Goal: Transaction & Acquisition: Purchase product/service

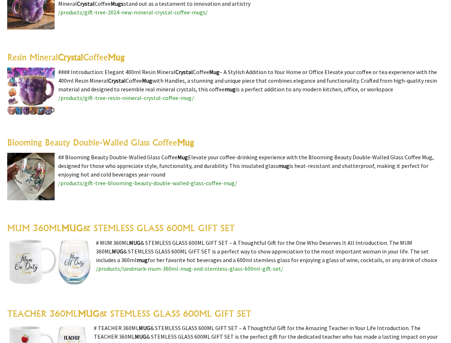
scroll to position [334, 0]
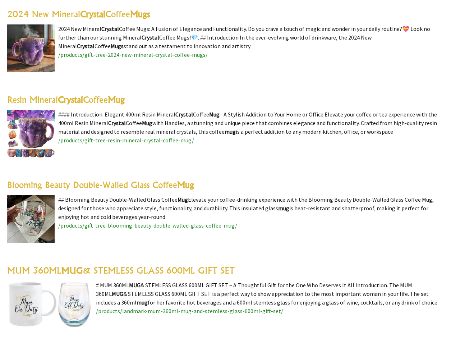
click at [55, 16] on link "2024 New Mineral Crystal Coffee Mugs" at bounding box center [78, 14] width 143 height 11
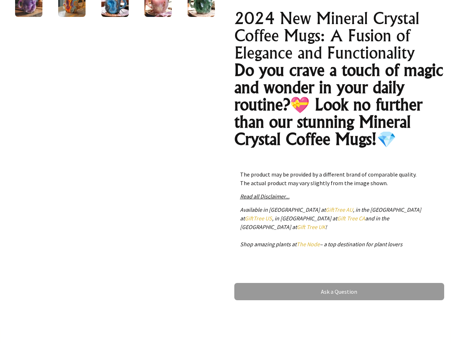
scroll to position [259, 0]
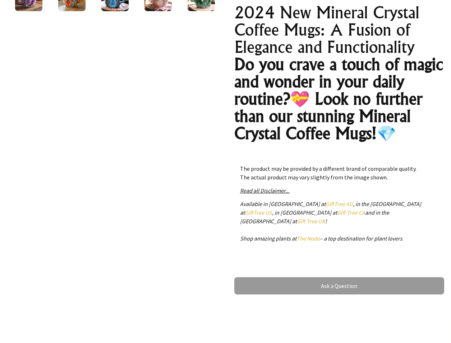
click at [270, 191] on em "Read all Disclaimer..." at bounding box center [265, 190] width 50 height 7
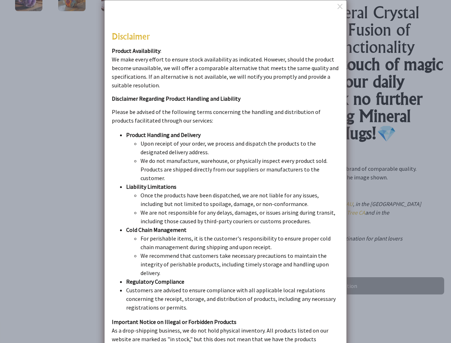
click at [378, 190] on dialogboxoverlay at bounding box center [225, 171] width 451 height 343
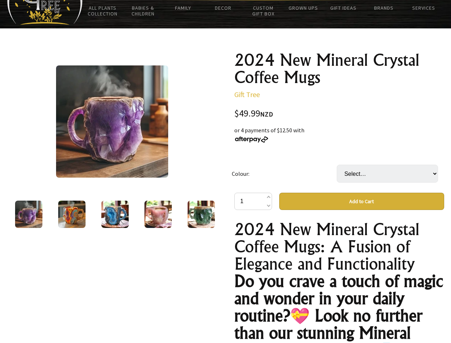
scroll to position [48, 0]
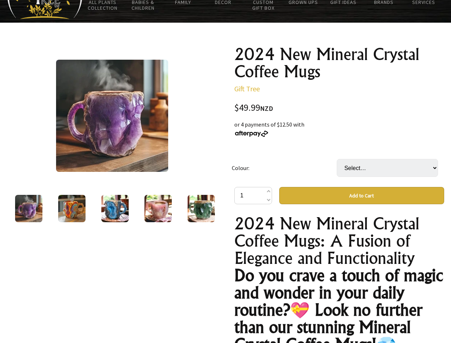
click at [160, 211] on img at bounding box center [158, 208] width 27 height 27
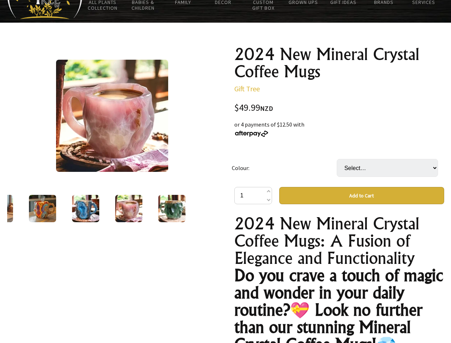
click at [86, 210] on img at bounding box center [85, 208] width 27 height 27
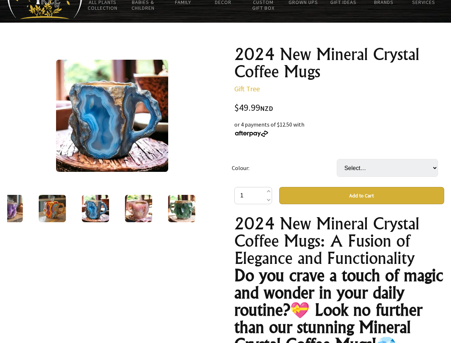
click at [174, 260] on div "3 /5" at bounding box center [112, 278] width 222 height 476
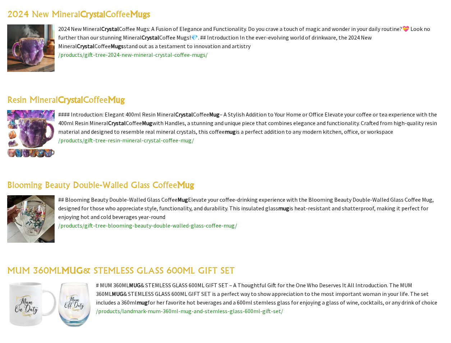
click at [73, 97] on highlight "Crystal" at bounding box center [70, 99] width 25 height 11
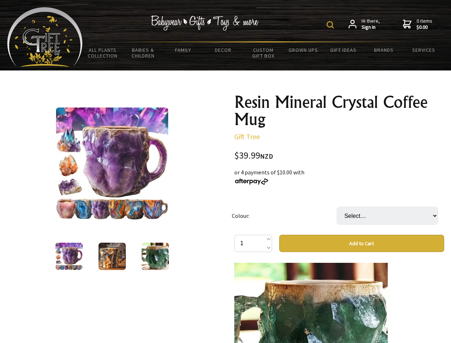
click at [154, 258] on img at bounding box center [155, 256] width 27 height 27
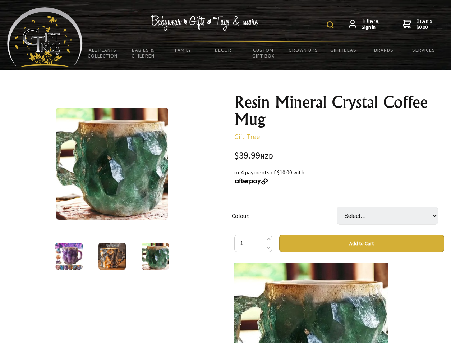
click at [73, 254] on img at bounding box center [68, 256] width 27 height 27
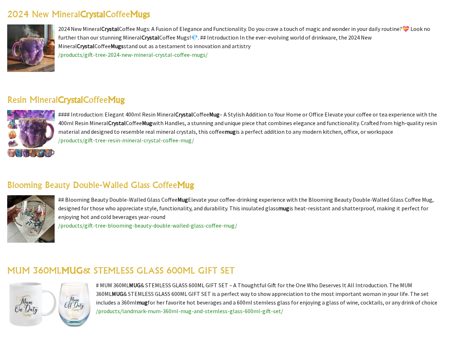
click at [99, 14] on highlight "Crystal" at bounding box center [92, 14] width 25 height 11
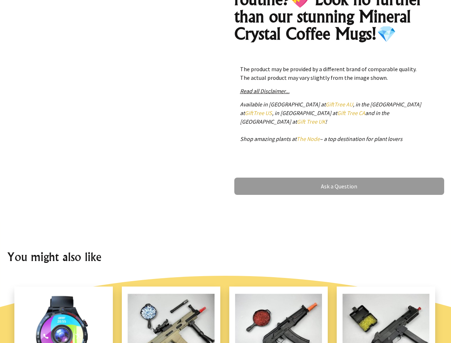
scroll to position [352, 0]
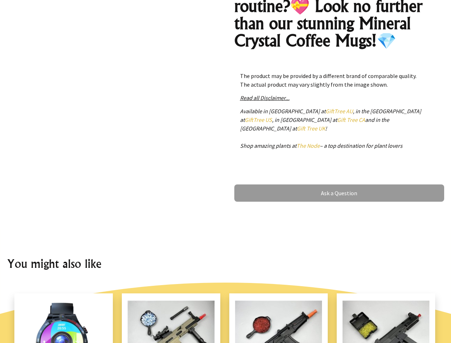
click at [275, 100] on em "Read all Disclaimer..." at bounding box center [265, 97] width 50 height 7
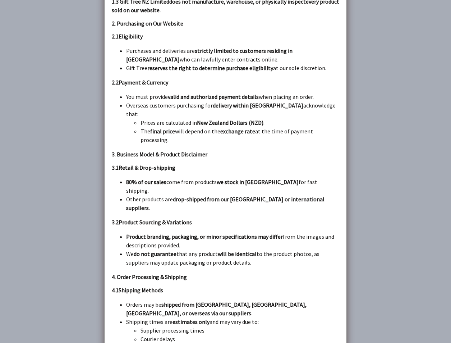
scroll to position [1364, 0]
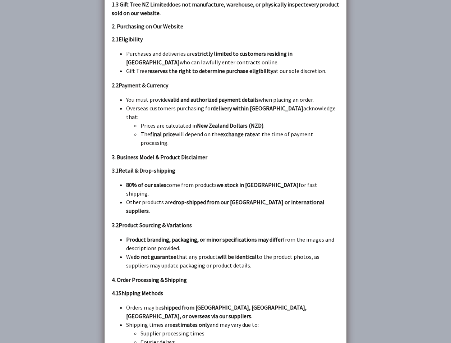
click at [50, 166] on dialogboxoverlay at bounding box center [225, 171] width 451 height 343
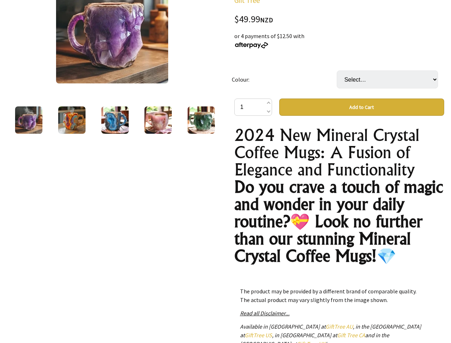
scroll to position [0, 0]
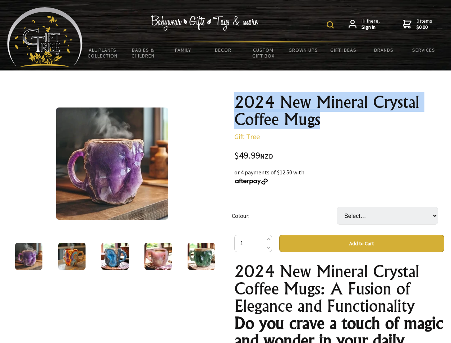
drag, startPoint x: 311, startPoint y: 119, endPoint x: 239, endPoint y: 100, distance: 74.5
click at [239, 100] on h1 "2024 New Mineral Crystal Coffee Mugs" at bounding box center [339, 110] width 210 height 35
copy h1 "2024 New Mineral Crystal Coffee Mugs"
